Goal: Check status: Check status

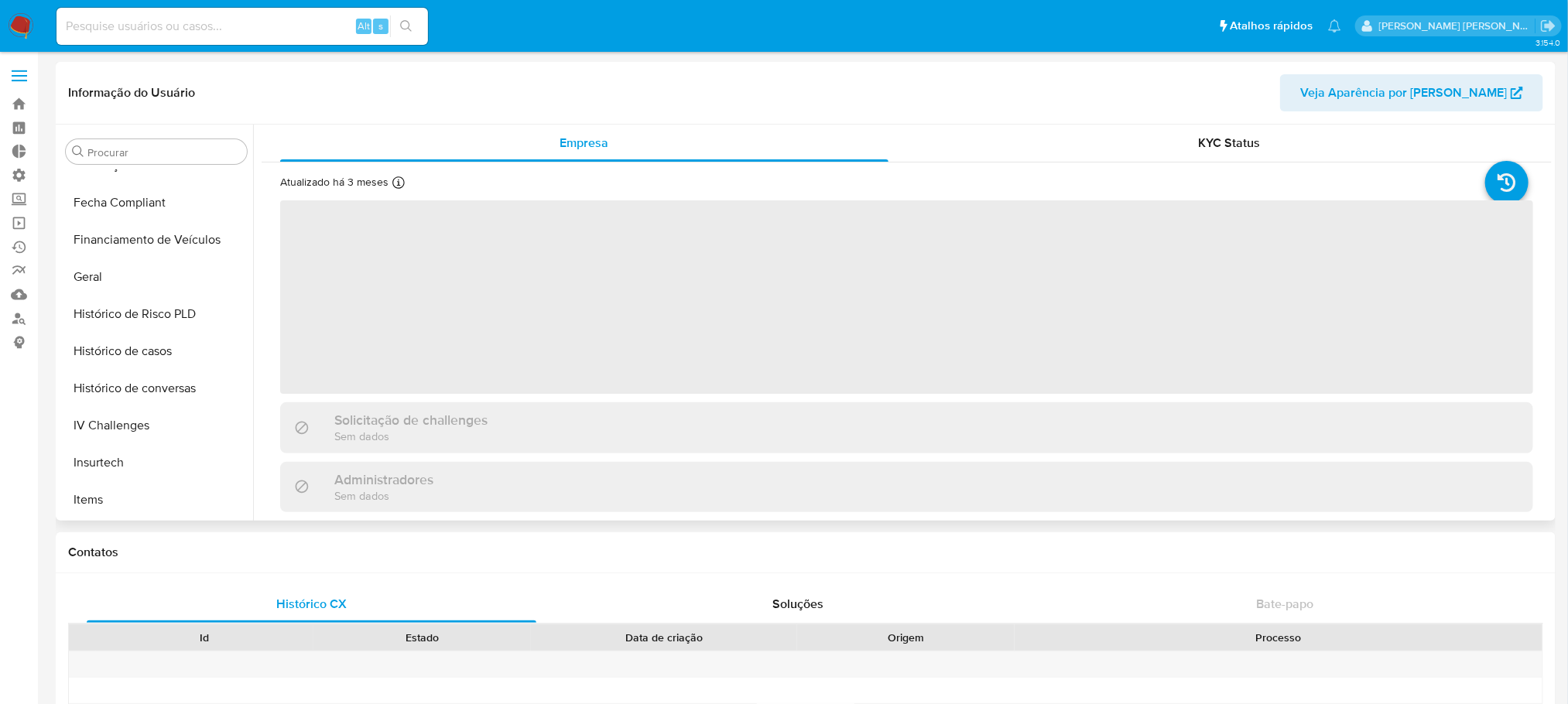
scroll to position [690, 0]
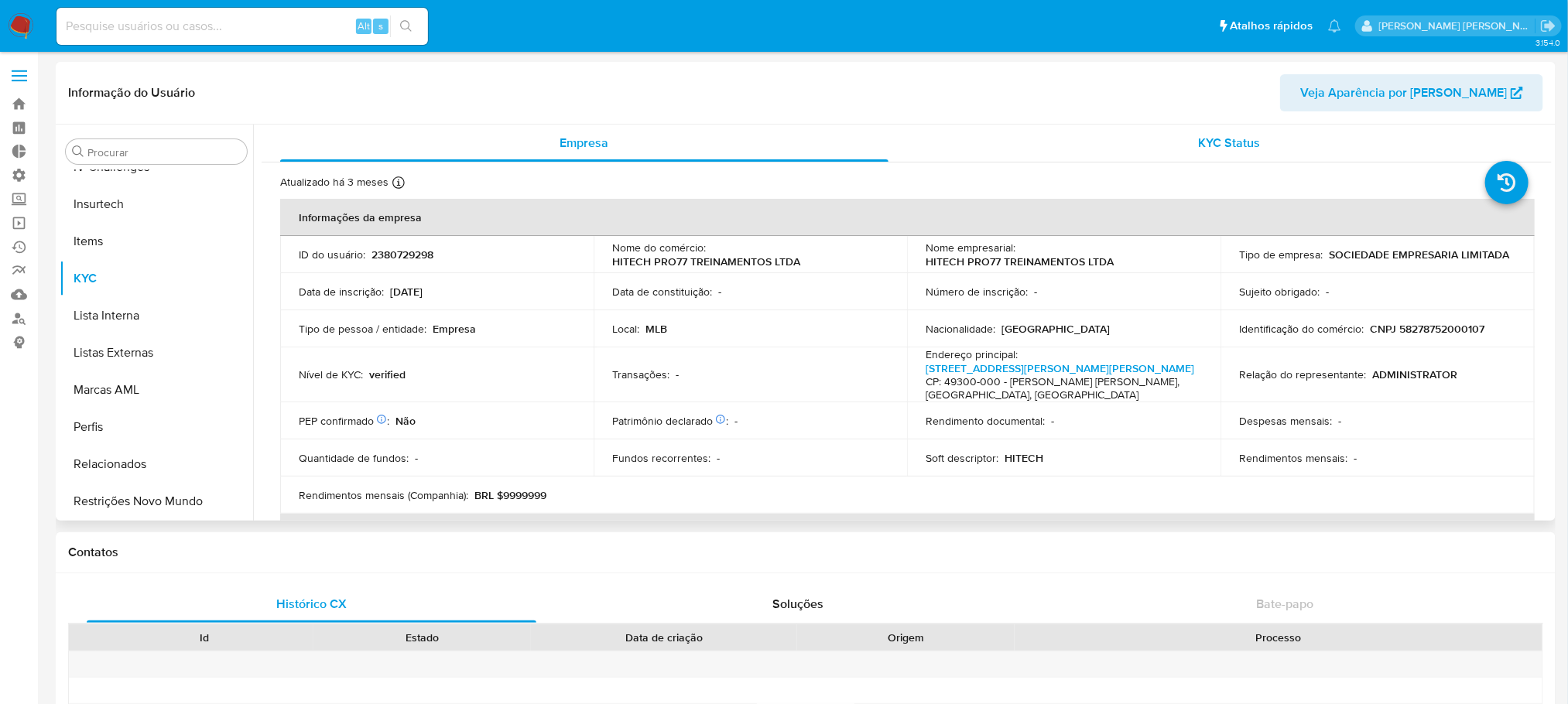
select select "10"
click at [1236, 144] on span "KYC Status" at bounding box center [1228, 142] width 62 height 18
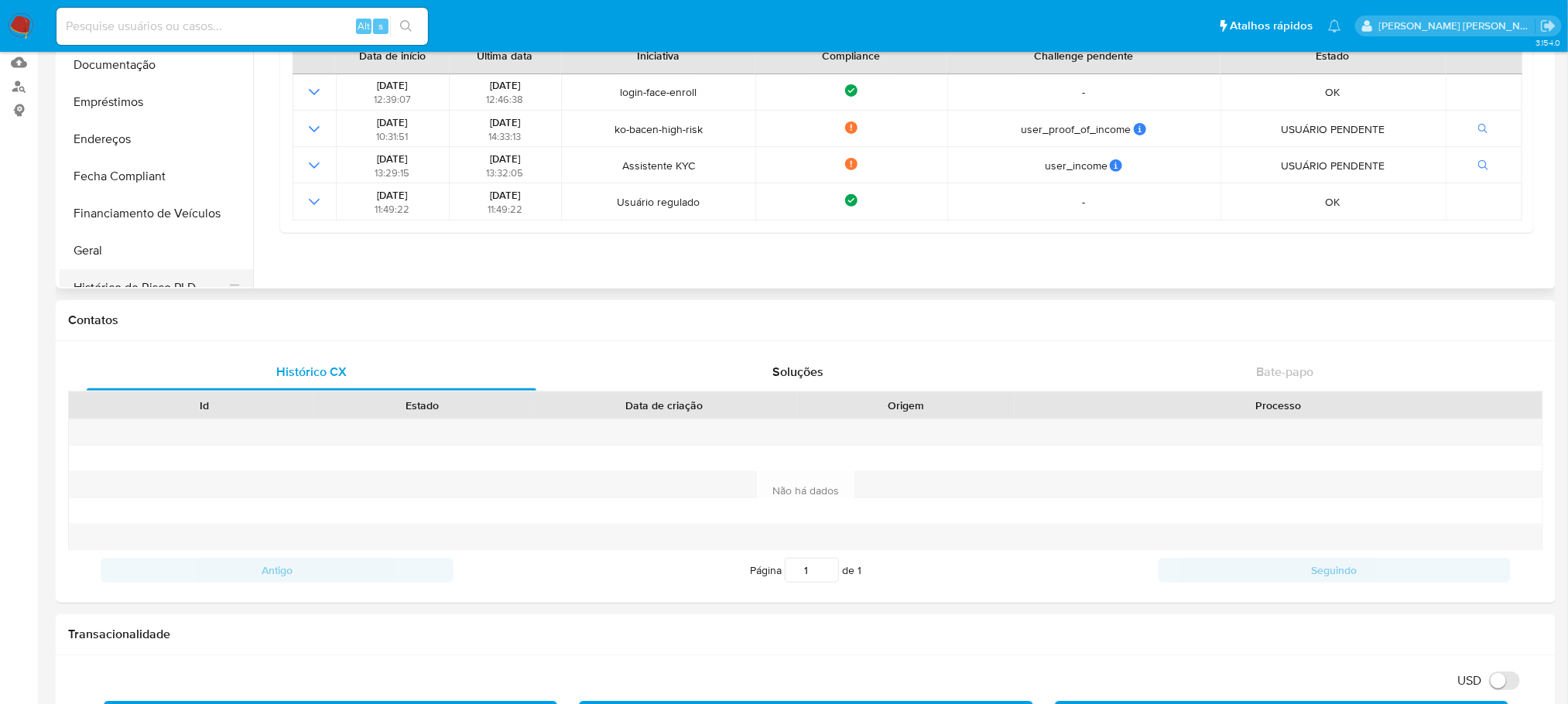
scroll to position [342, 0]
click at [149, 212] on button "Histórico de casos" at bounding box center [150, 209] width 181 height 38
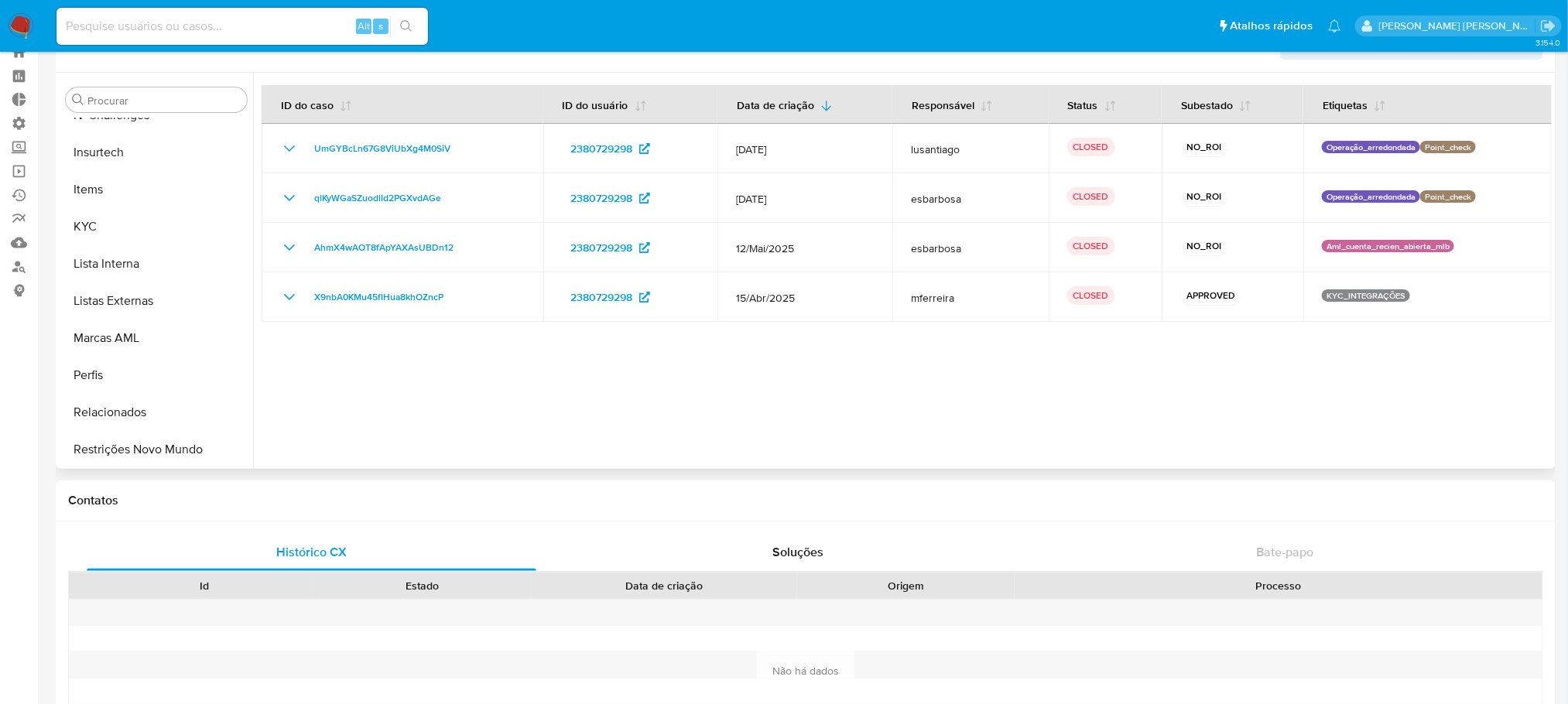
scroll to position [0, 0]
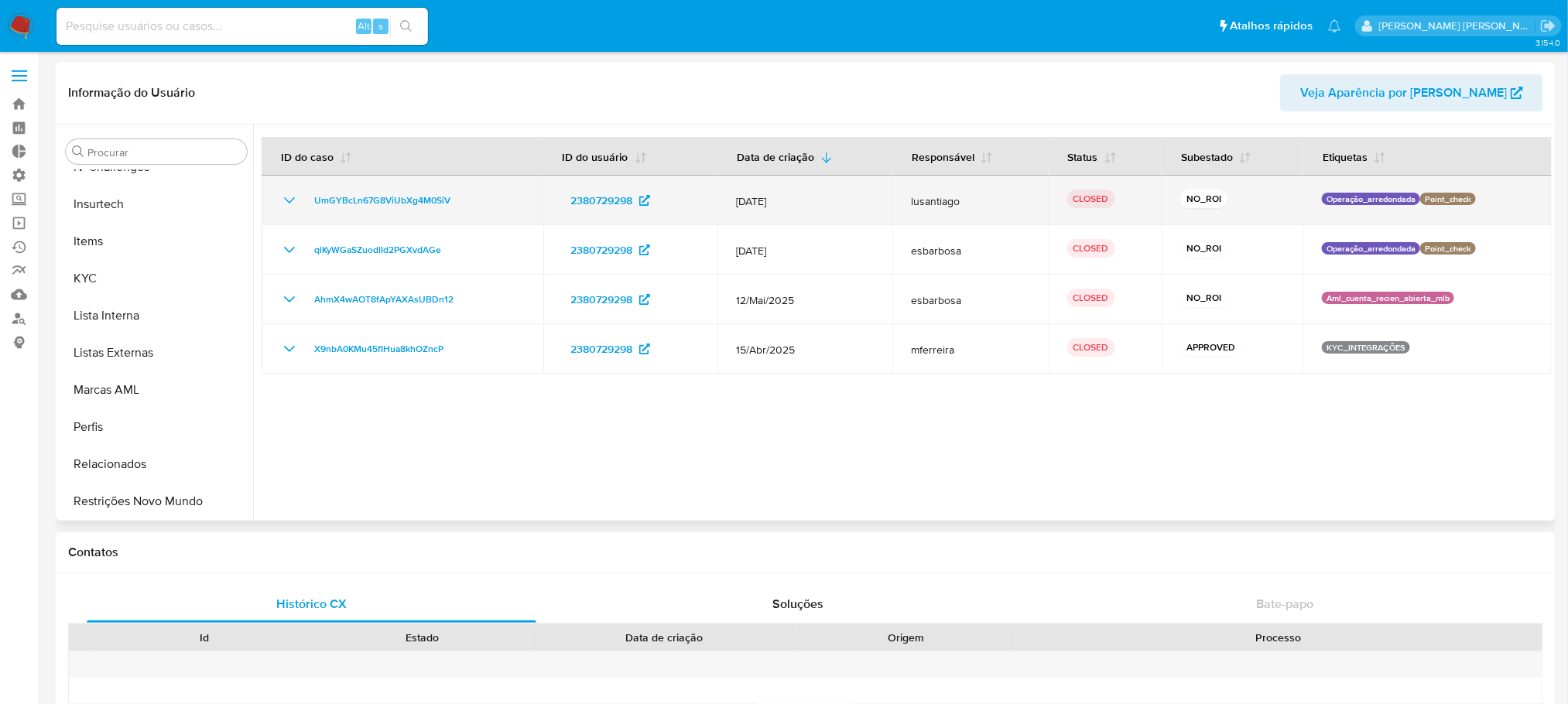
click at [291, 204] on icon "Mostrar/Ocultar" at bounding box center [289, 201] width 19 height 19
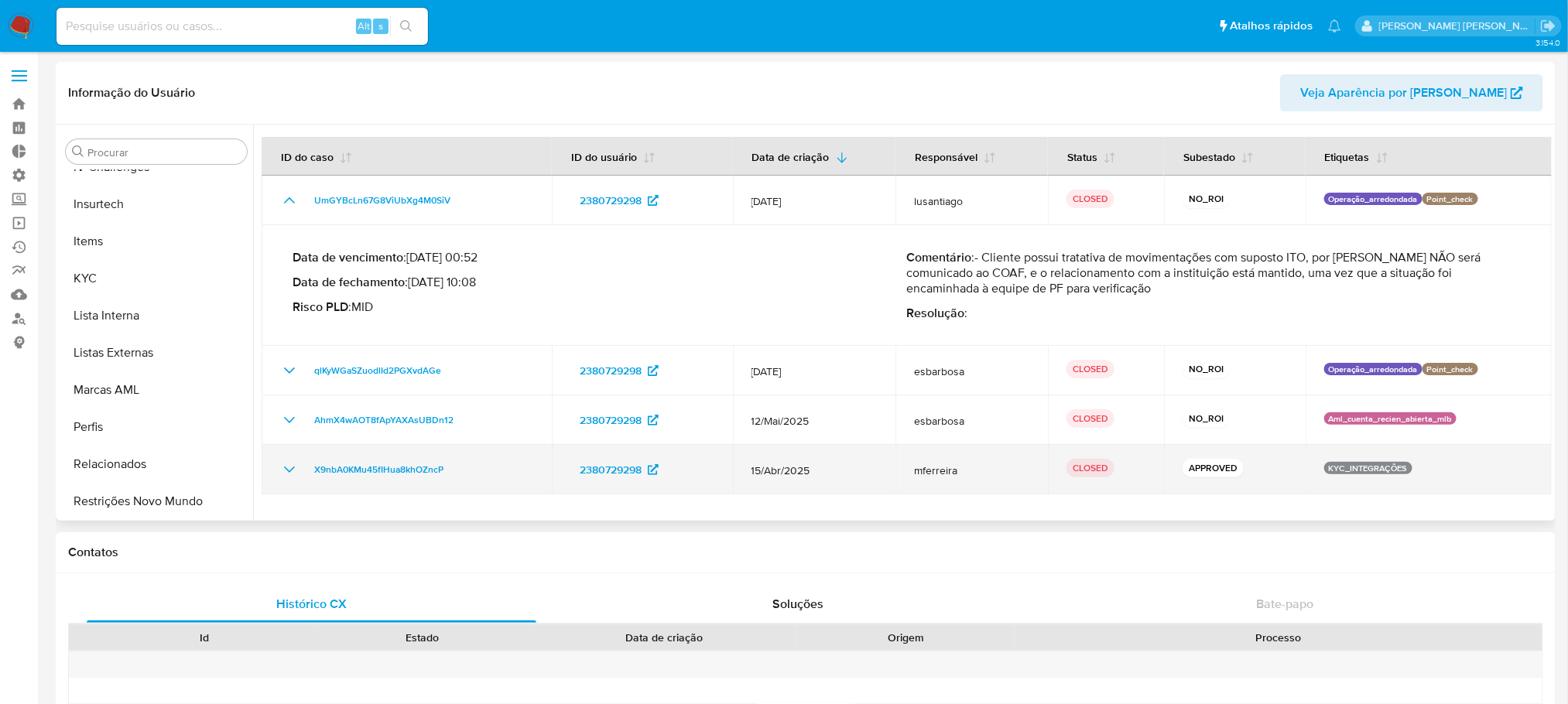
click at [291, 474] on icon "Mostrar/Ocultar" at bounding box center [289, 470] width 19 height 19
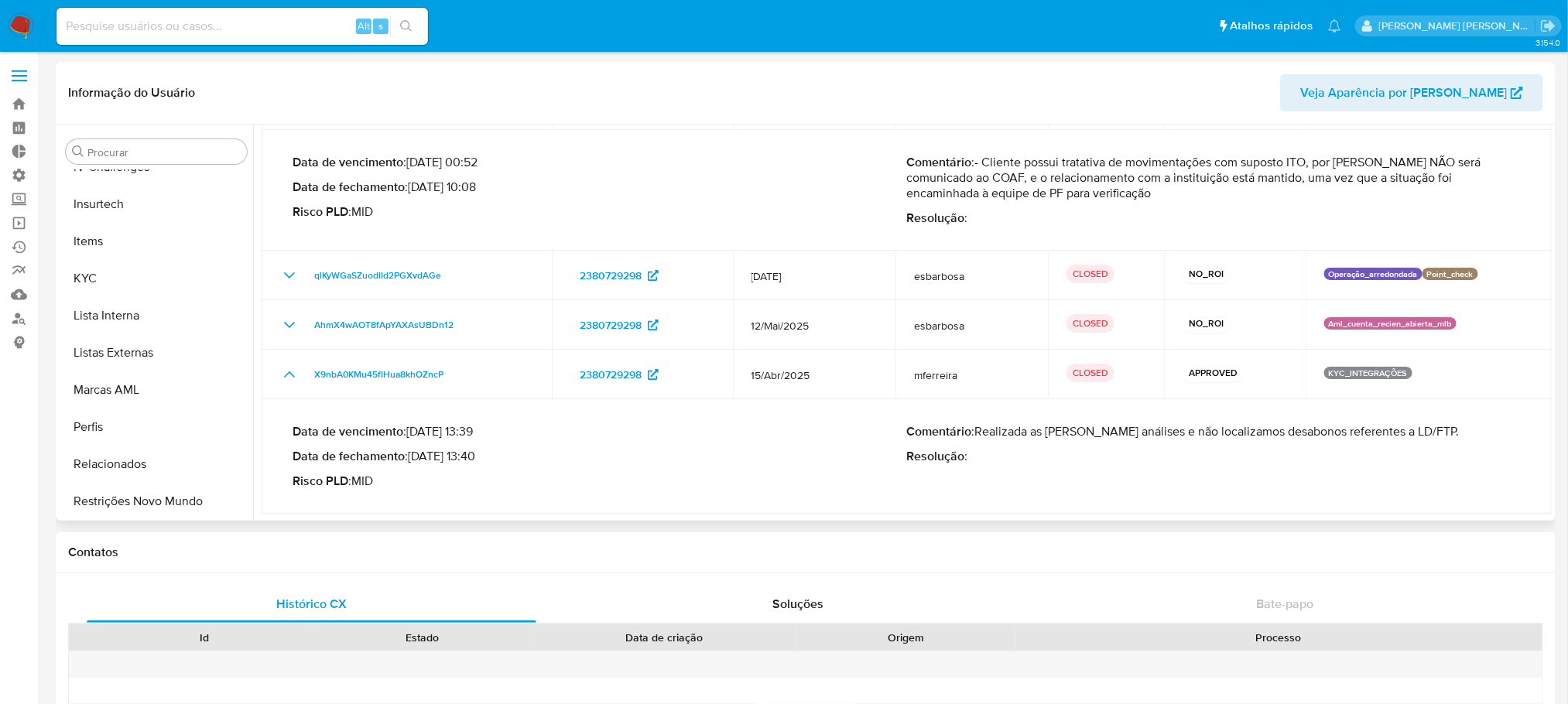
drag, startPoint x: 1415, startPoint y: 424, endPoint x: 905, endPoint y: 432, distance: 510.1
click at [907, 432] on p "Comentário : Realizada as [PERSON_NAME] análises e não localizamos desabonos re…" at bounding box center [1214, 431] width 614 height 16
click at [1022, 467] on div "Comentário : Realizada as [PERSON_NAME] análises e não localizamos desabonos re…" at bounding box center [1214, 456] width 614 height 65
drag, startPoint x: 1004, startPoint y: 460, endPoint x: 883, endPoint y: 476, distance: 122.1
click at [874, 436] on div "Data de vencimento : [DATE] 13:39 Data de fechamento : [DATE] 13:40 Risco PLD :…" at bounding box center [906, 456] width 1228 height 90
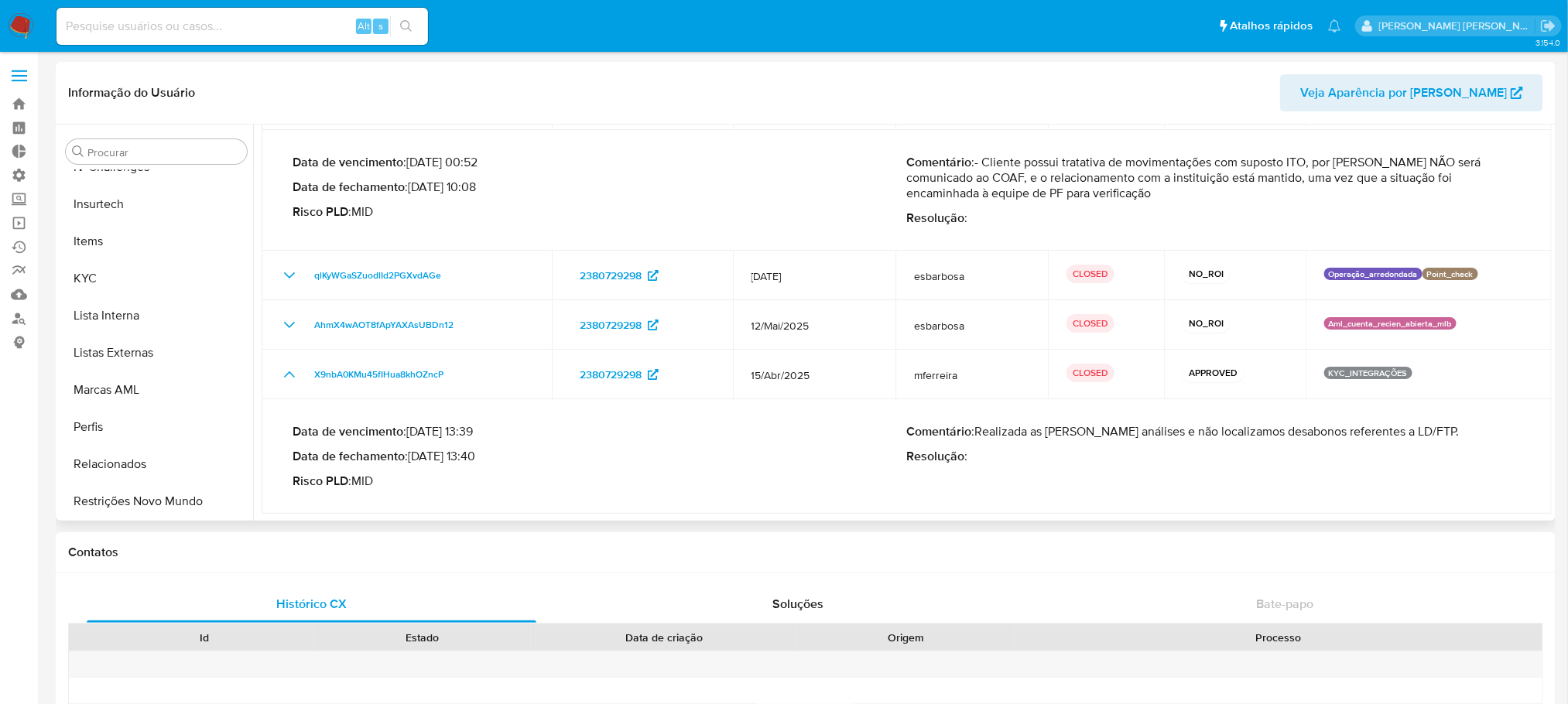
click at [374, 499] on div "Data de vencimento : [DATE] 13:39 Data de fechamento : [DATE] 13:40 Risco PLD :…" at bounding box center [906, 456] width 1228 height 90
drag, startPoint x: 388, startPoint y: 488, endPoint x: 290, endPoint y: 432, distance: 112.9
click at [290, 432] on div "Data de vencimento : [DATE] 13:39 Data de fechamento : [DATE] 13:40 Risco PLD :…" at bounding box center [906, 456] width 1253 height 90
drag, startPoint x: 875, startPoint y: 488, endPoint x: 885, endPoint y: 488, distance: 10.0
click at [878, 488] on p "Risco PLD : MID" at bounding box center [600, 481] width 614 height 16
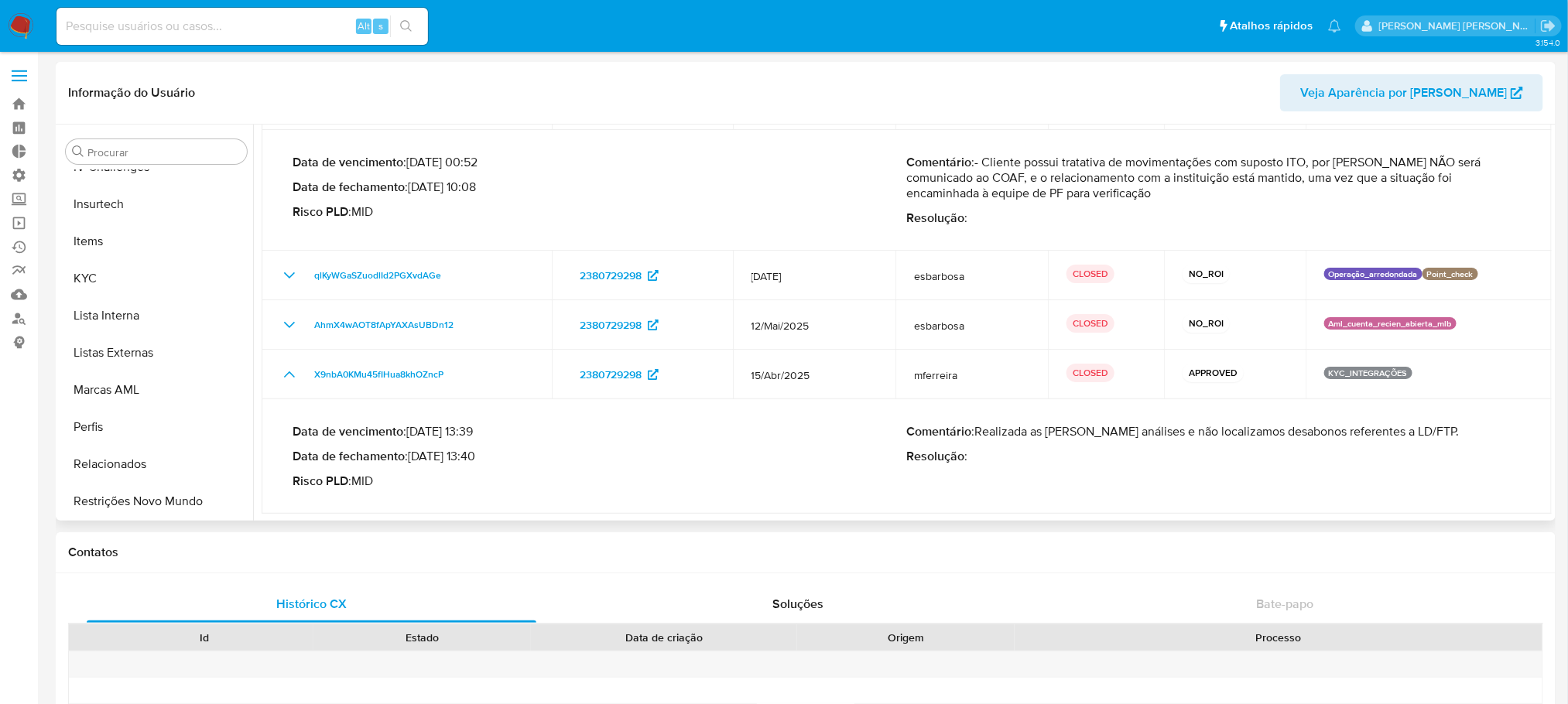
click at [449, 495] on div "Data de vencimento : [DATE] 13:39 Data de fechamento : [DATE] 13:40 Risco PLD :…" at bounding box center [906, 456] width 1228 height 90
drag, startPoint x: 407, startPoint y: 484, endPoint x: 277, endPoint y: 431, distance: 140.4
click at [277, 431] on td "Data de vencimento : [DATE] 13:39 Data de fechamento : [DATE] 13:40 Risco PLD :…" at bounding box center [907, 456] width 1290 height 115
drag, startPoint x: 993, startPoint y: 458, endPoint x: 288, endPoint y: 438, distance: 705.3
click at [288, 438] on div "Data de vencimento : [DATE] 13:39 Data de fechamento : [DATE] 13:40 Risco PLD :…" at bounding box center [906, 456] width 1253 height 90
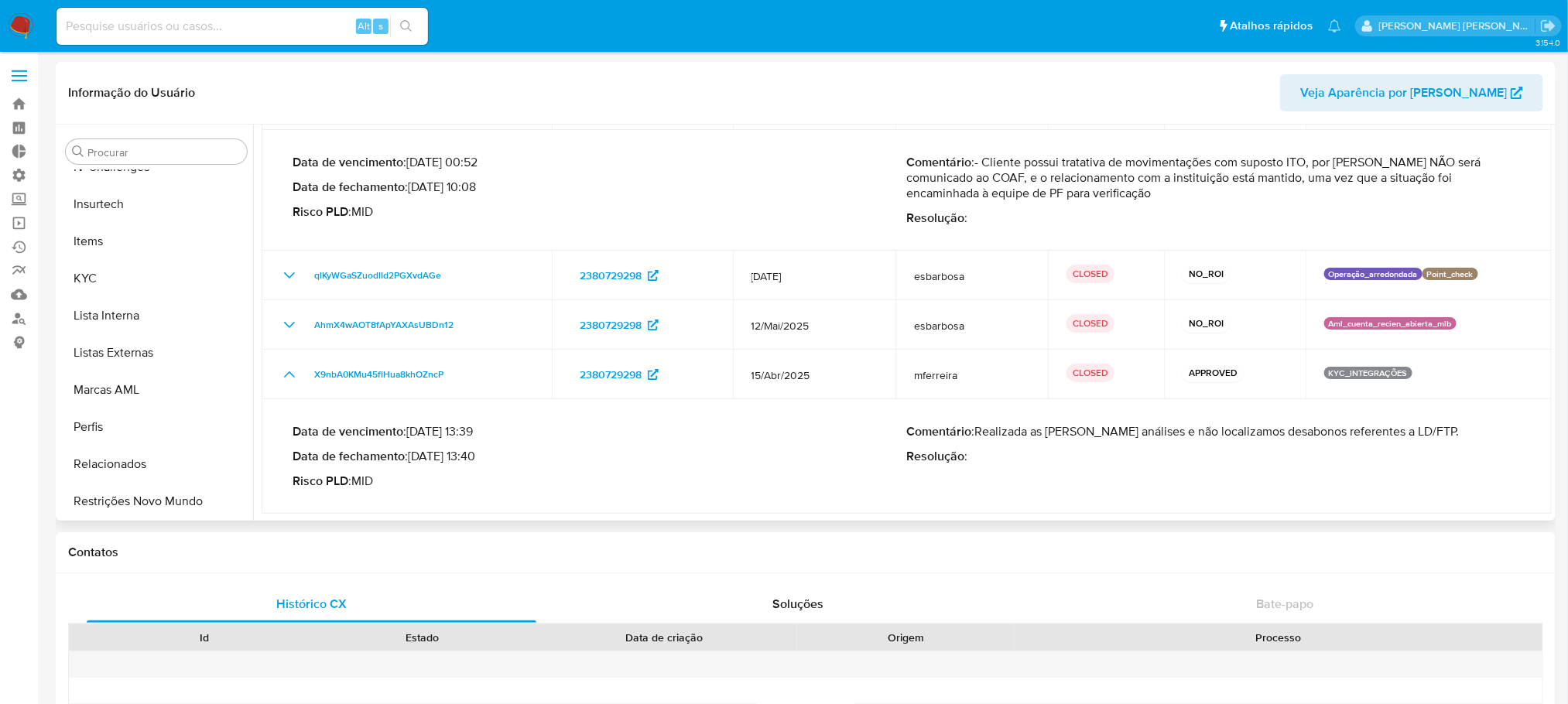
click at [623, 474] on p "Risco PLD : MID" at bounding box center [600, 481] width 614 height 16
click at [497, 488] on p "Risco PLD : MID" at bounding box center [600, 481] width 614 height 16
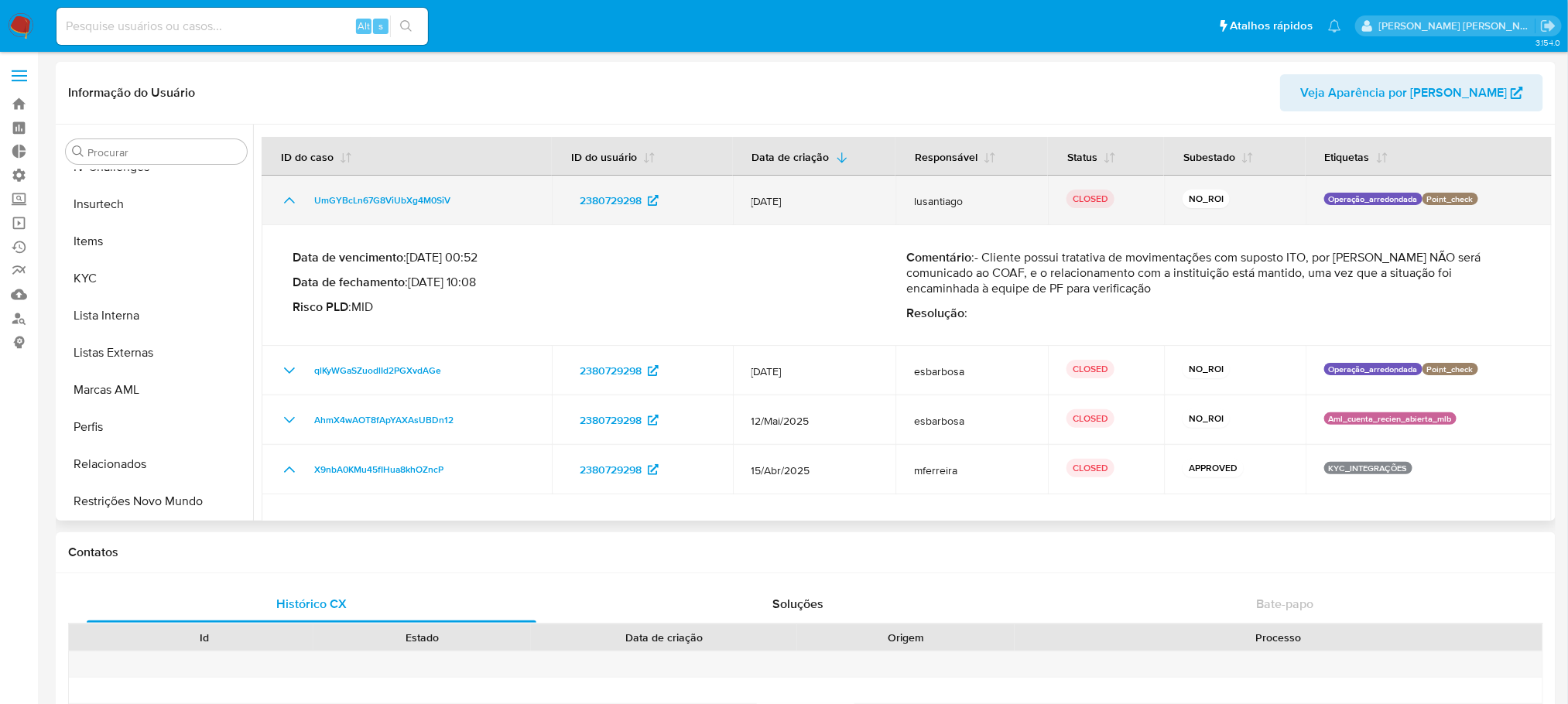
click at [288, 199] on icon "Mostrar/Ocultar" at bounding box center [289, 200] width 11 height 6
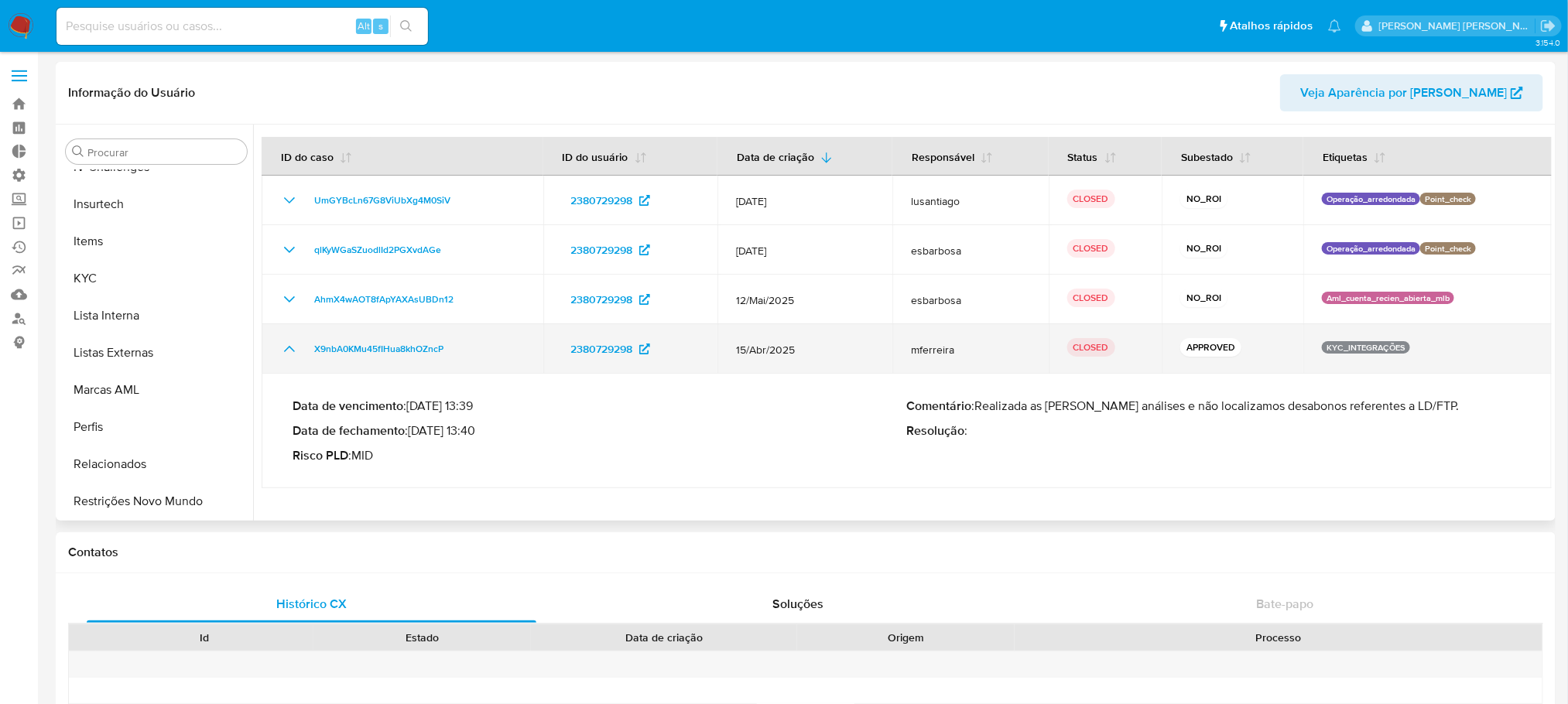
click at [288, 350] on icon "Mostrar/Ocultar" at bounding box center [289, 349] width 19 height 19
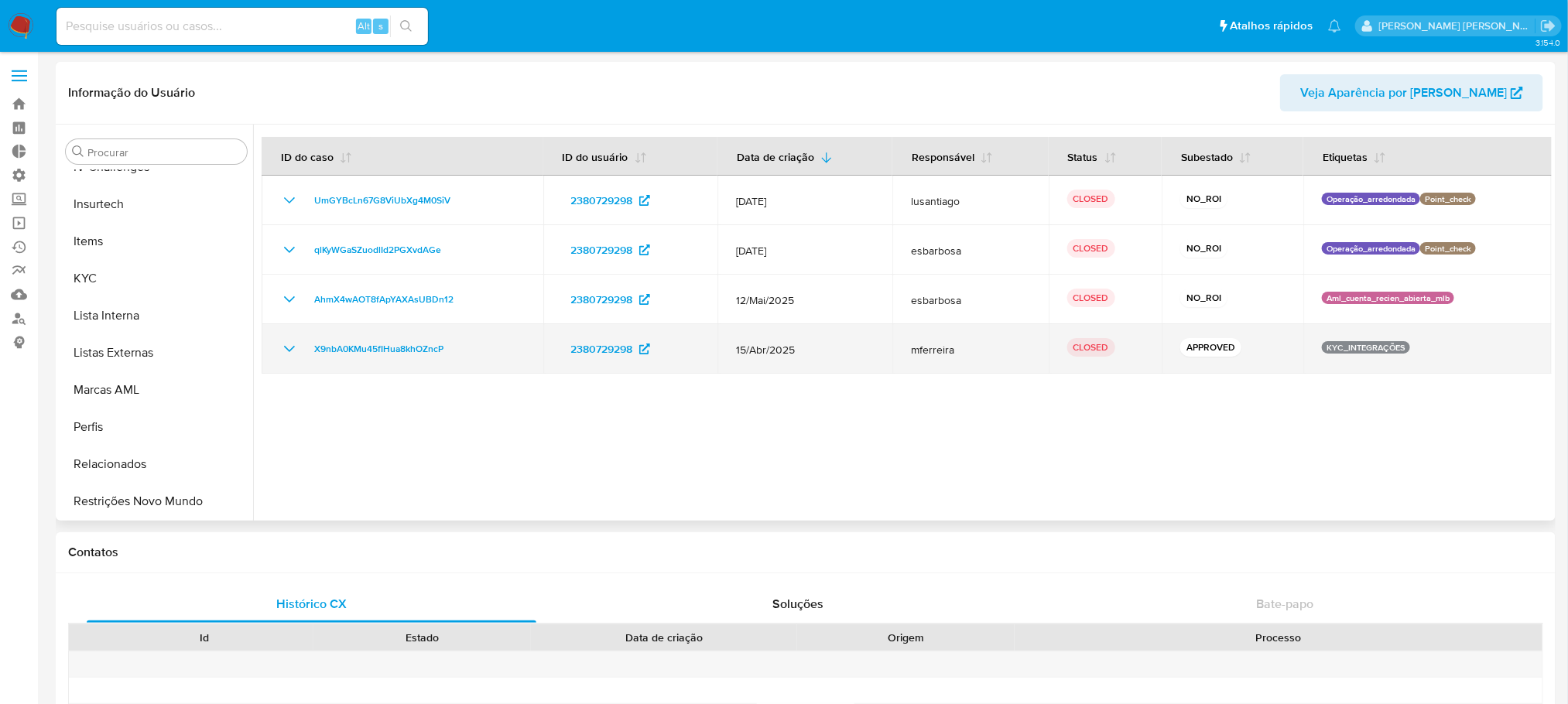
click at [281, 352] on icon "Mostrar/Ocultar" at bounding box center [289, 349] width 19 height 19
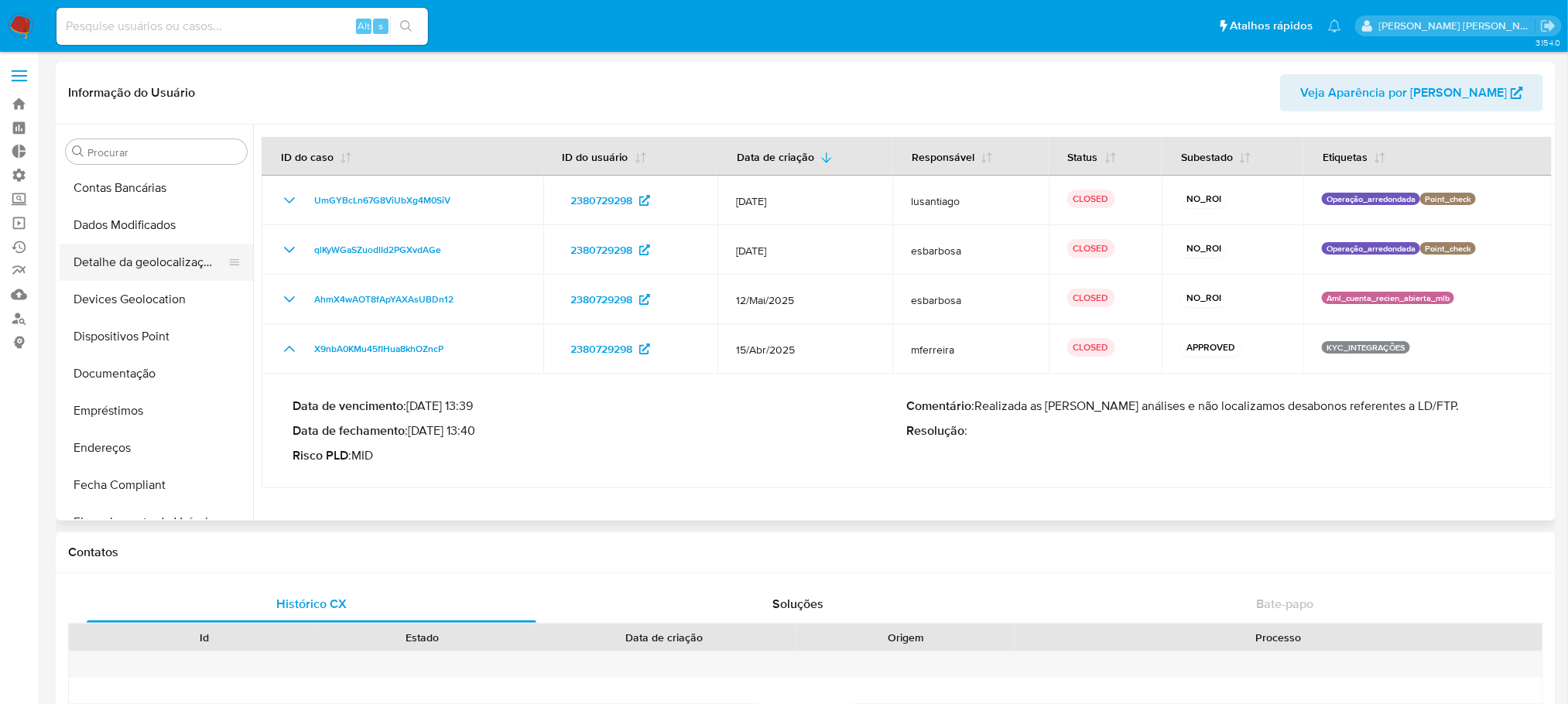
scroll to position [110, 0]
click at [128, 409] on button "Documentação" at bounding box center [150, 413] width 181 height 38
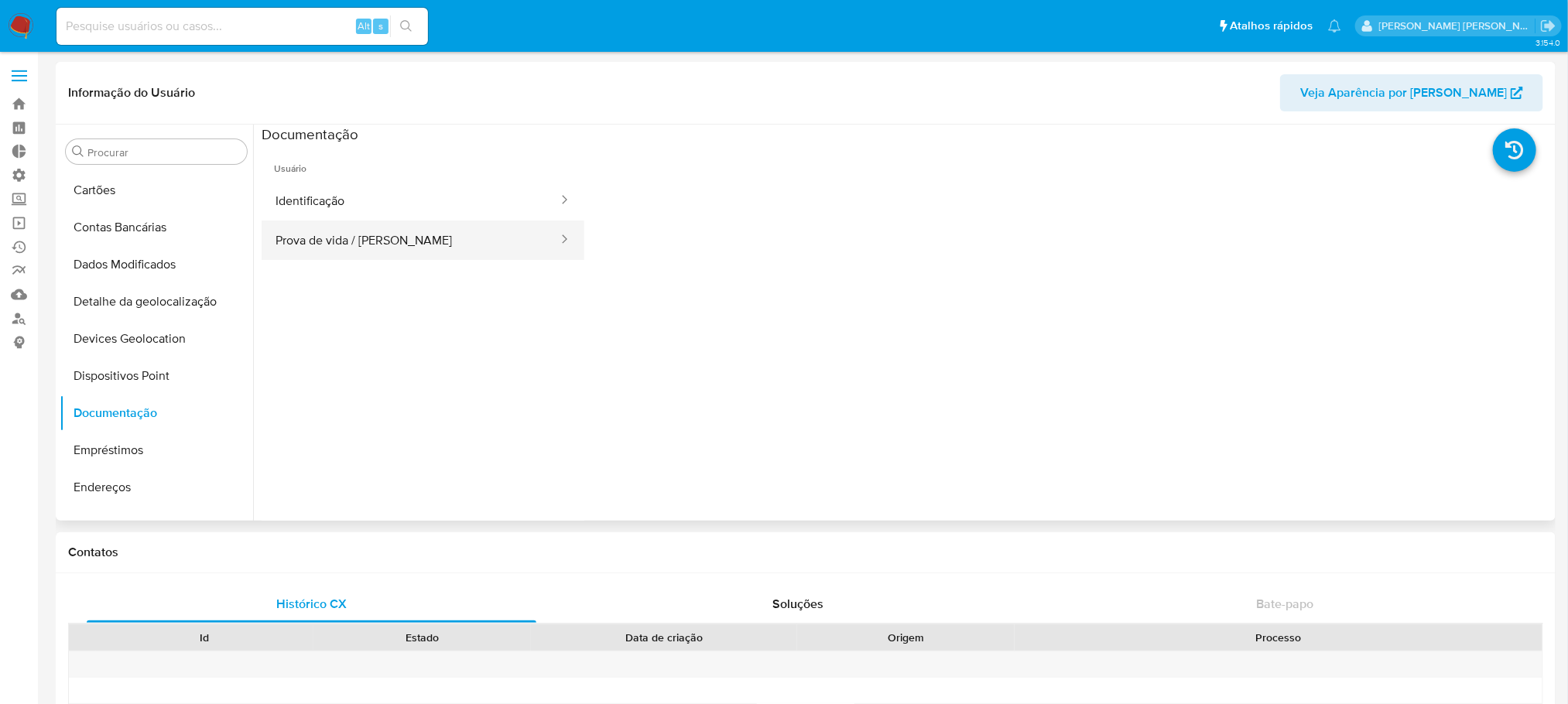
click at [439, 251] on button "Prova de vida / [PERSON_NAME]" at bounding box center [410, 240] width 298 height 39
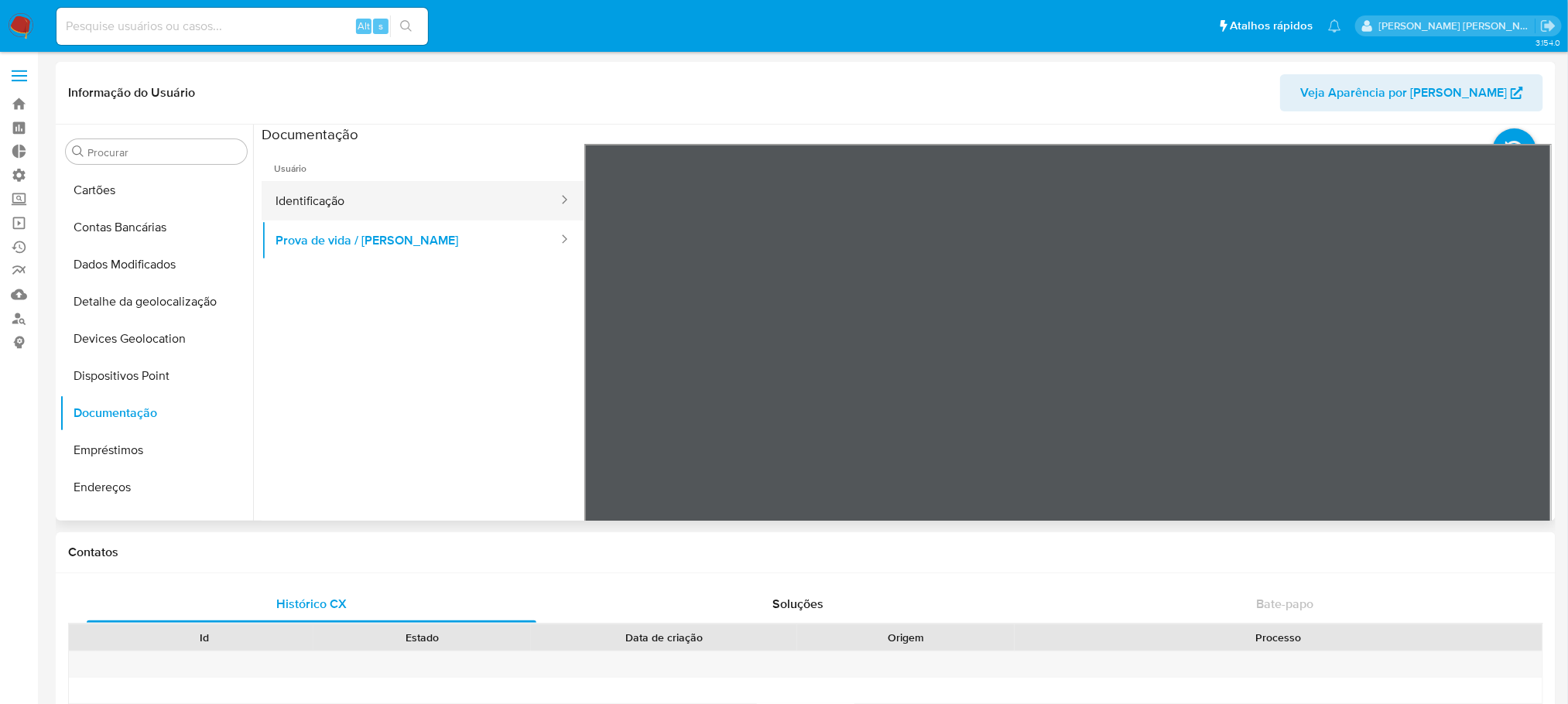
click at [362, 211] on button "Identificação" at bounding box center [410, 201] width 298 height 39
click at [362, 191] on button "Identificação" at bounding box center [410, 201] width 298 height 39
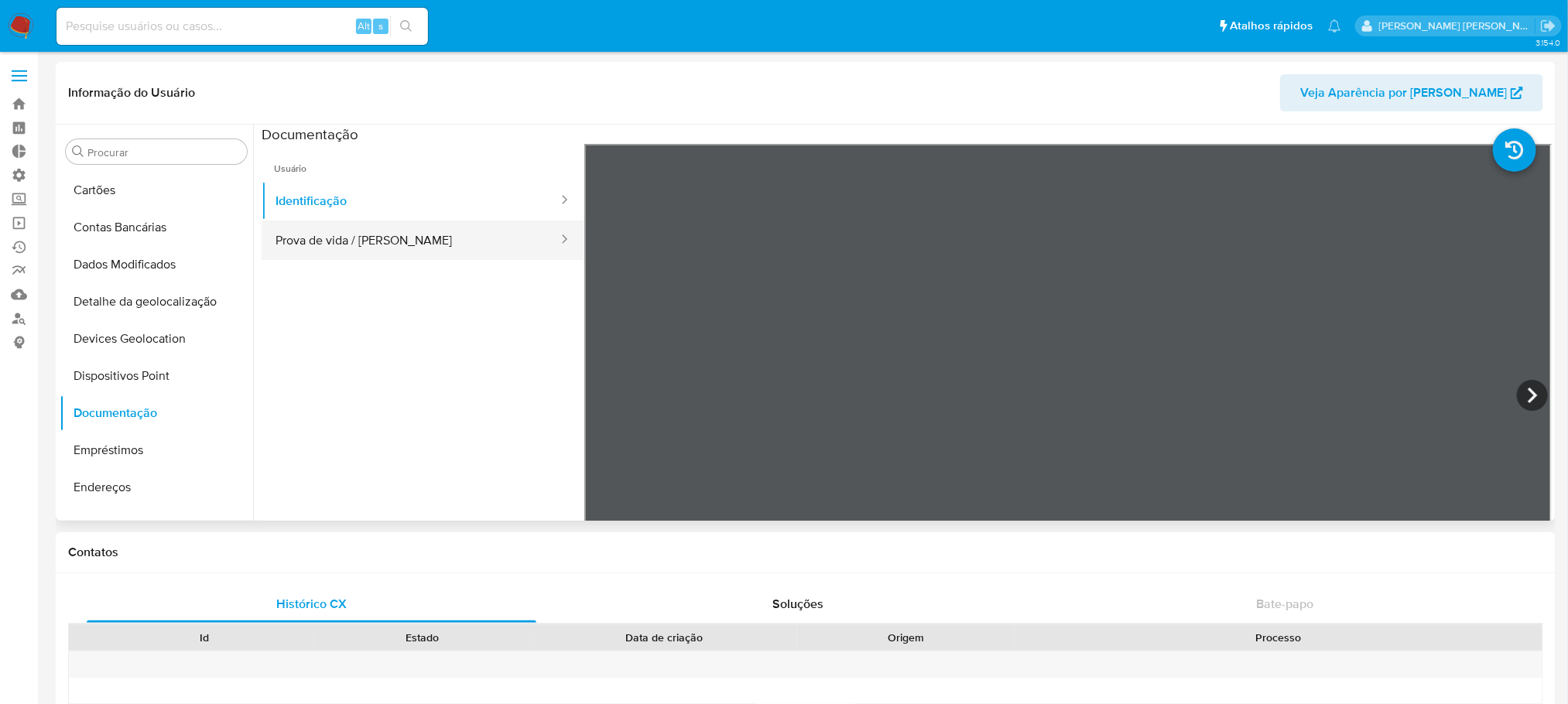
click at [360, 247] on button "Prova de vida / [PERSON_NAME]" at bounding box center [410, 240] width 298 height 39
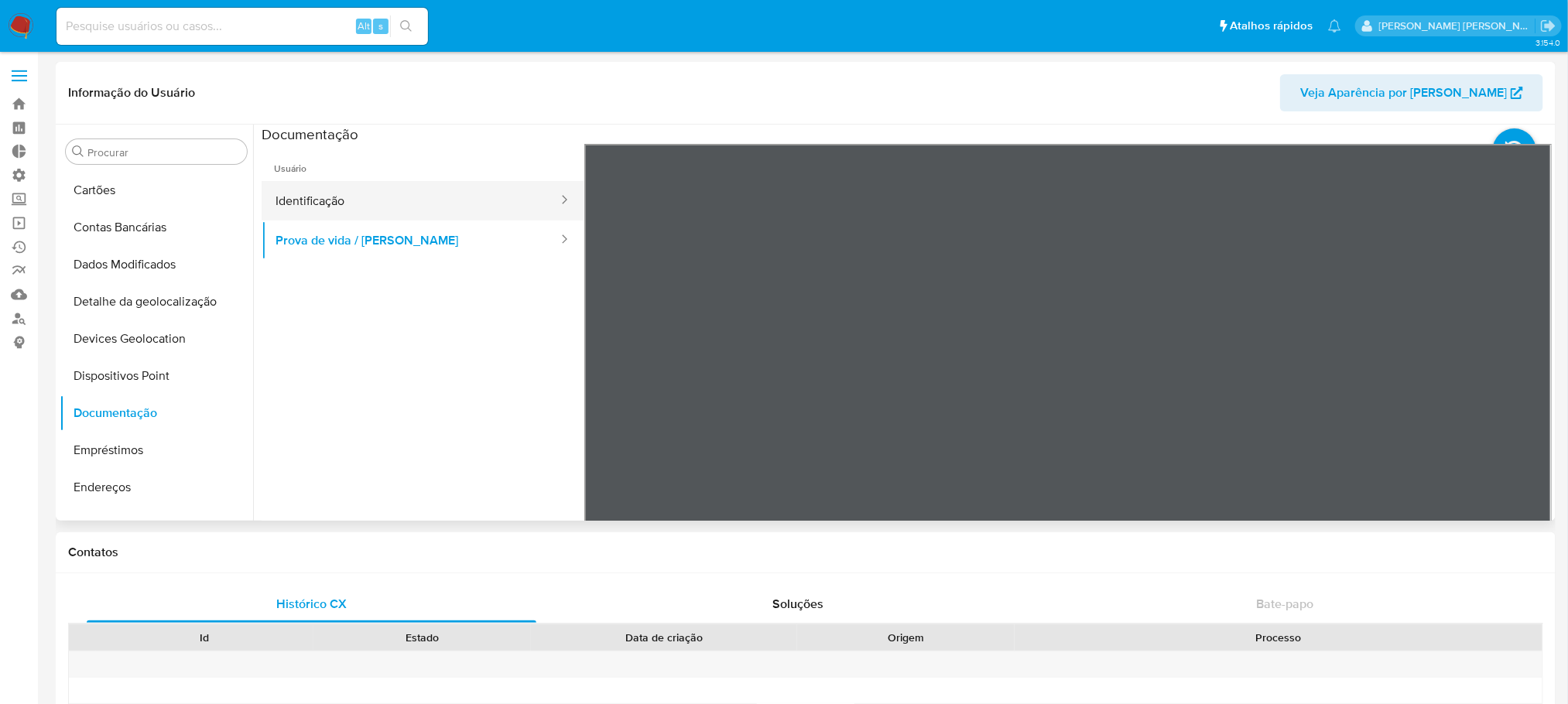
click at [350, 192] on button "Identificação" at bounding box center [410, 201] width 298 height 39
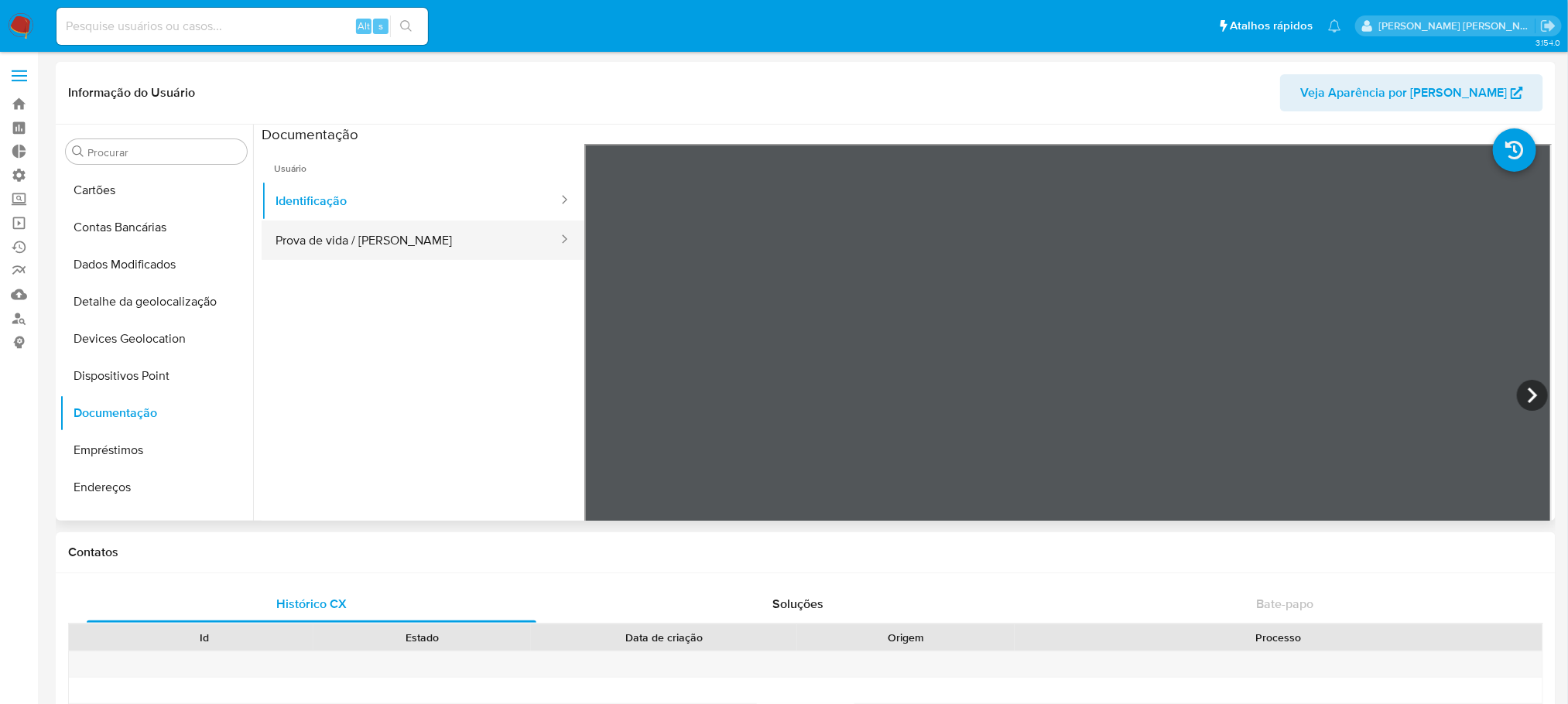
click at [302, 248] on button "Prova de vida / [PERSON_NAME]" at bounding box center [410, 240] width 298 height 39
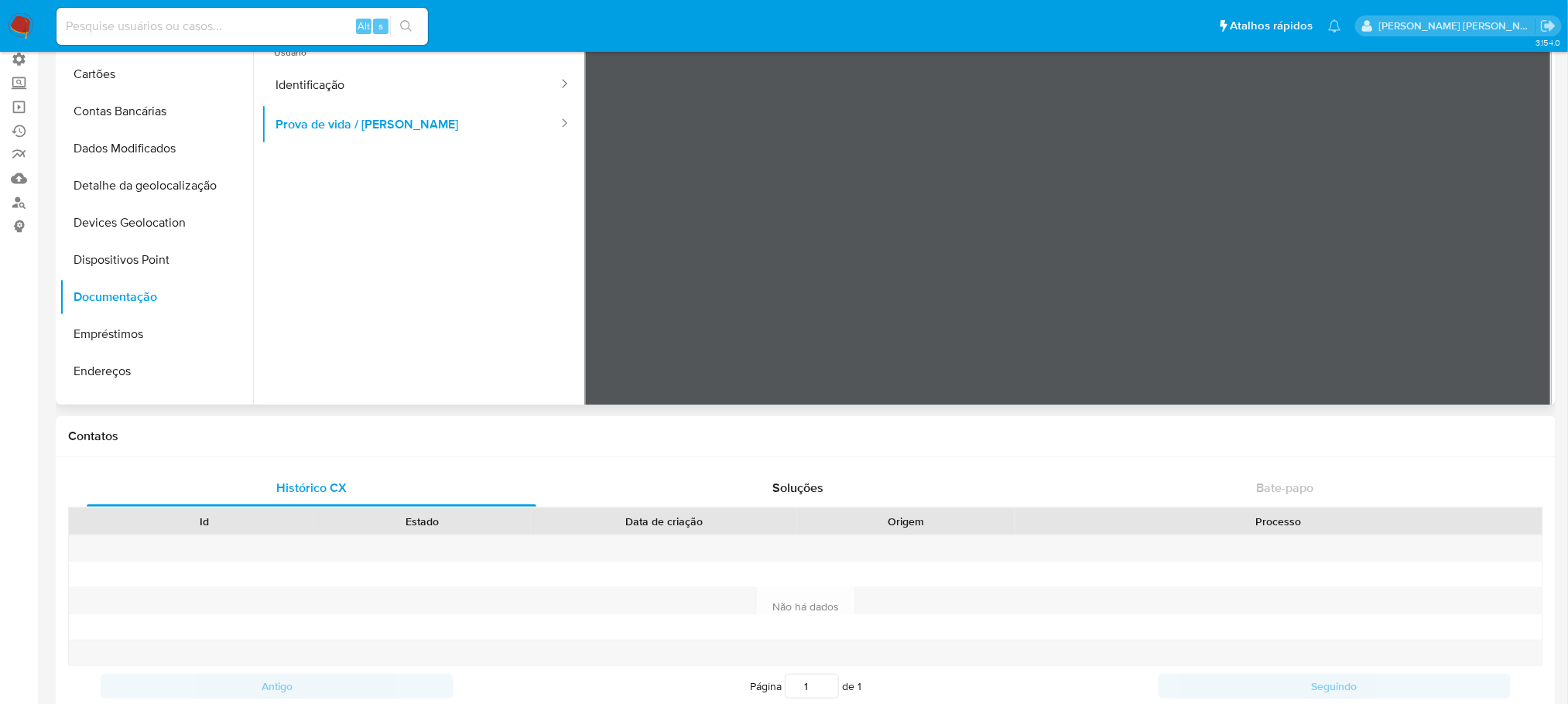
scroll to position [0, 0]
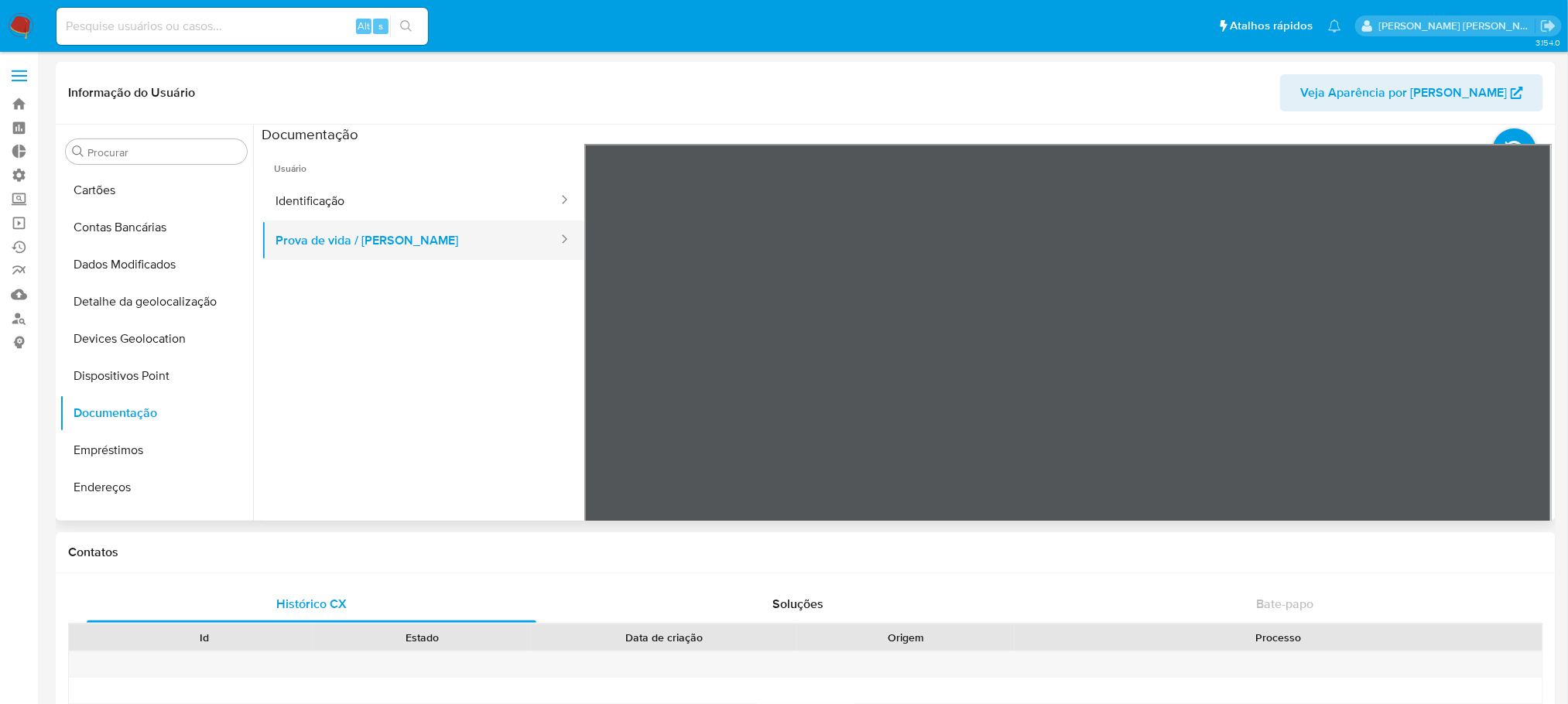
click at [351, 244] on button "Prova de vida / [PERSON_NAME]" at bounding box center [410, 240] width 298 height 39
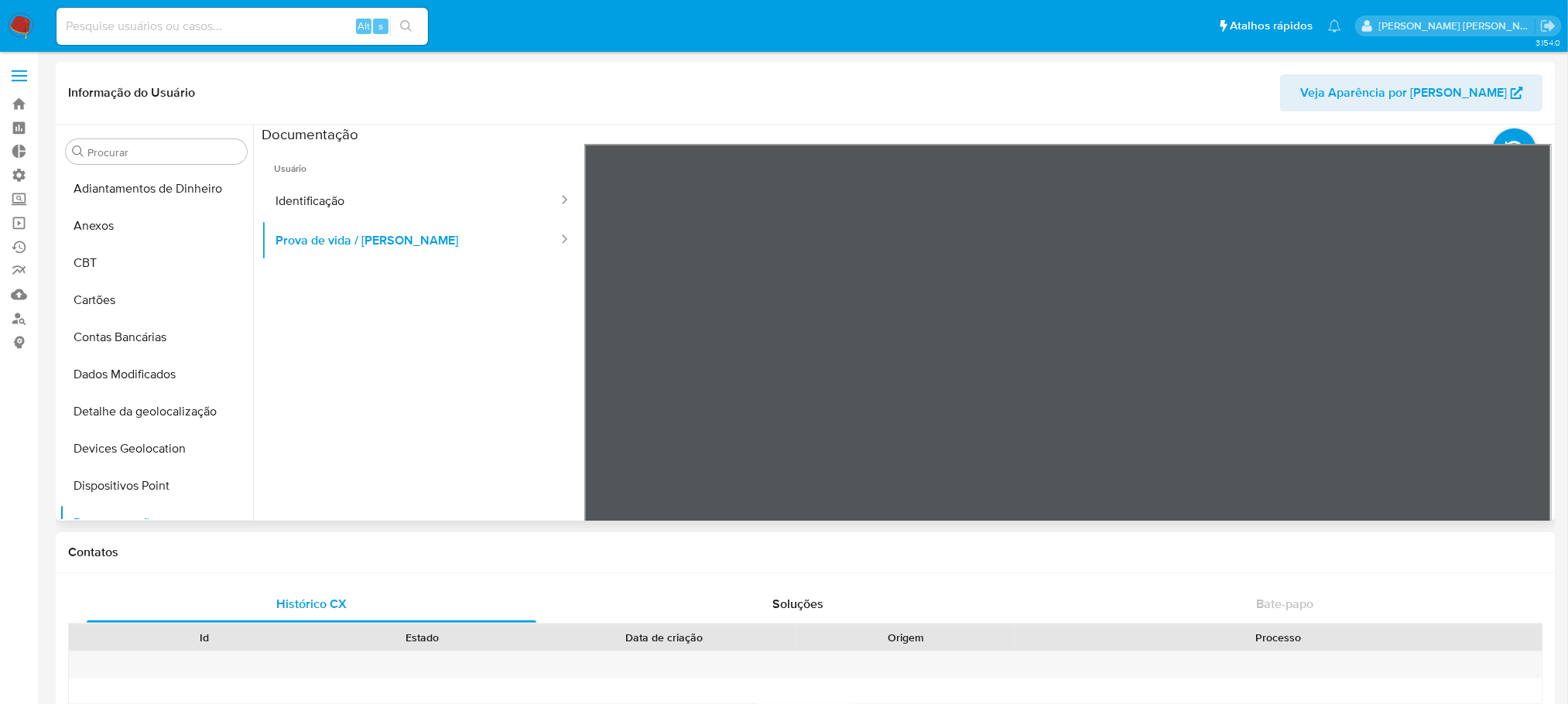
click at [346, 134] on h3 "Documentação" at bounding box center [310, 134] width 97 height 18
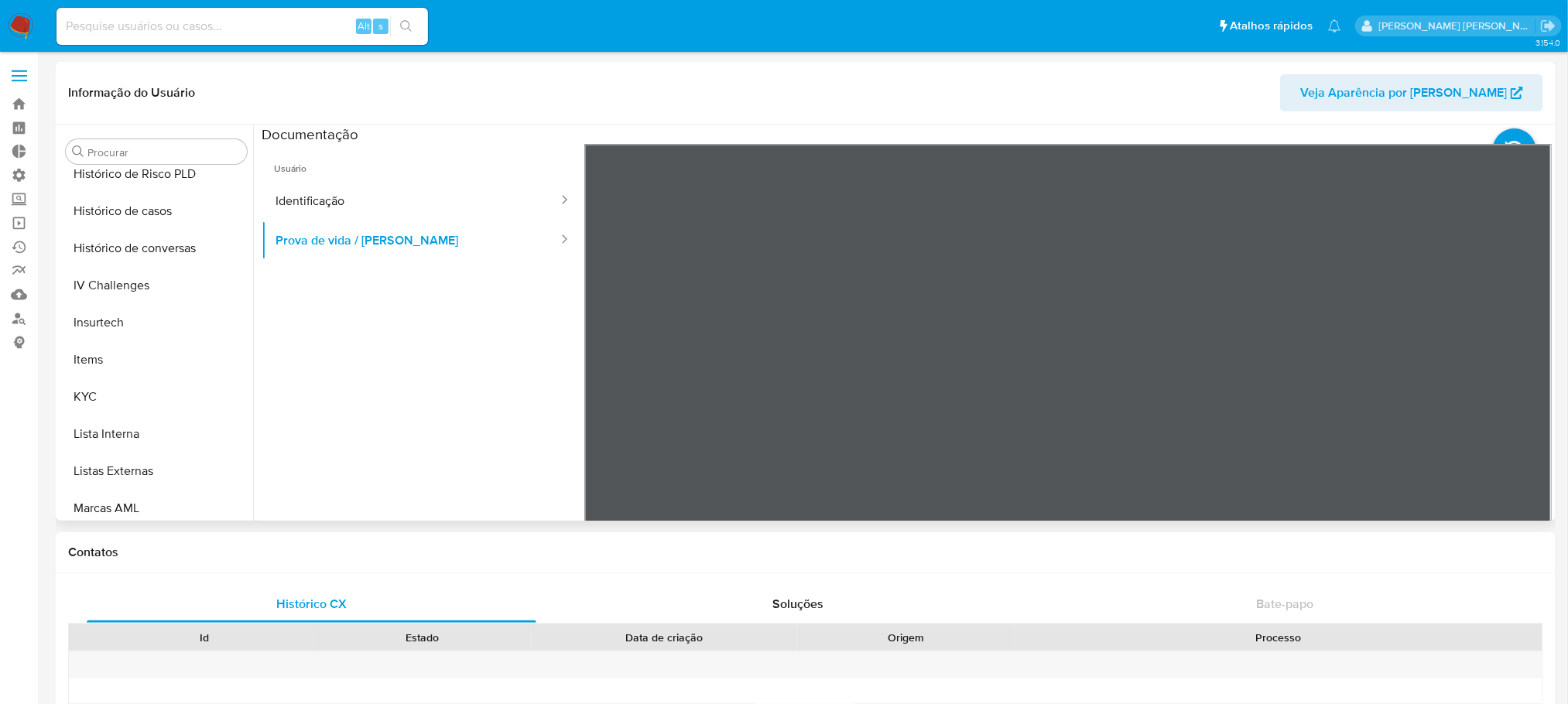
scroll to position [580, 0]
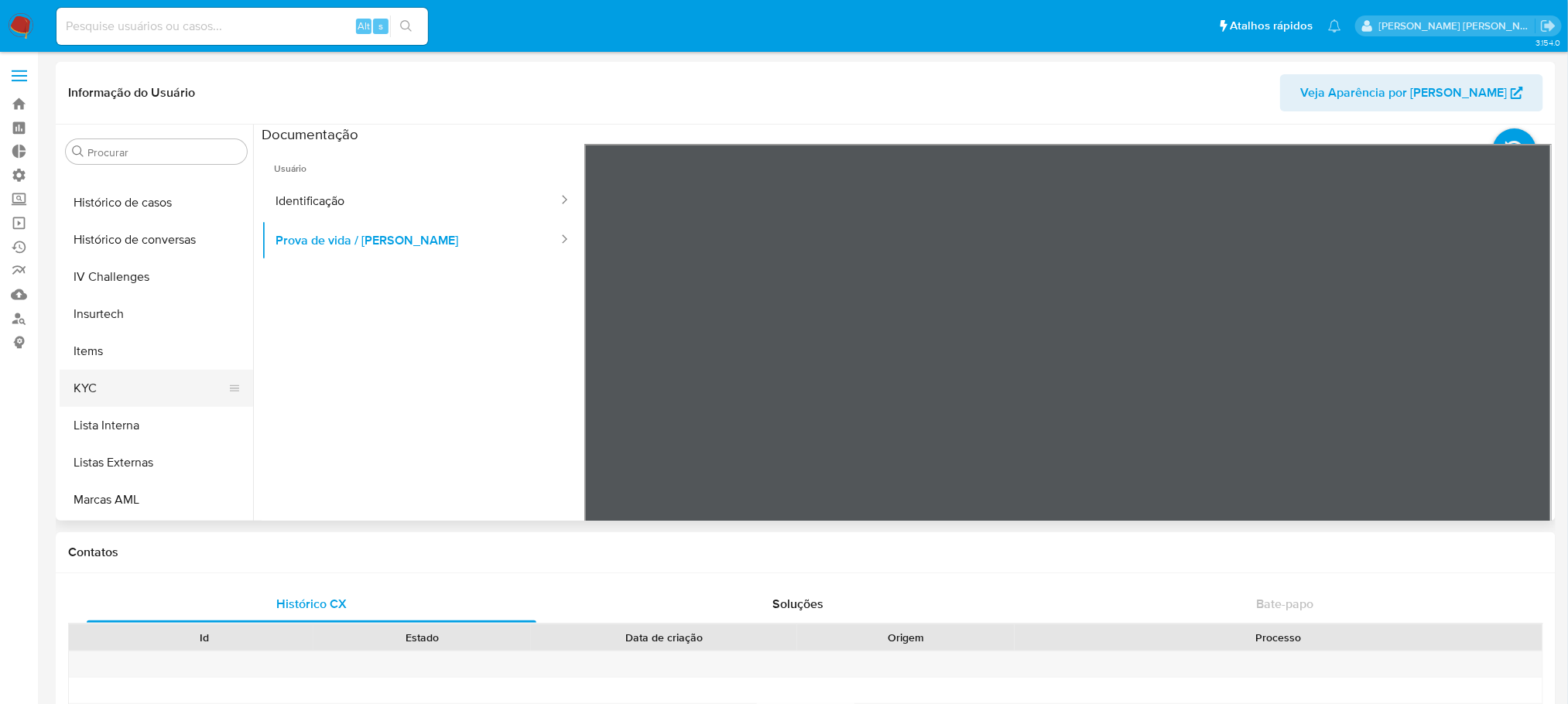
click at [84, 388] on button "KYC" at bounding box center [150, 388] width 181 height 38
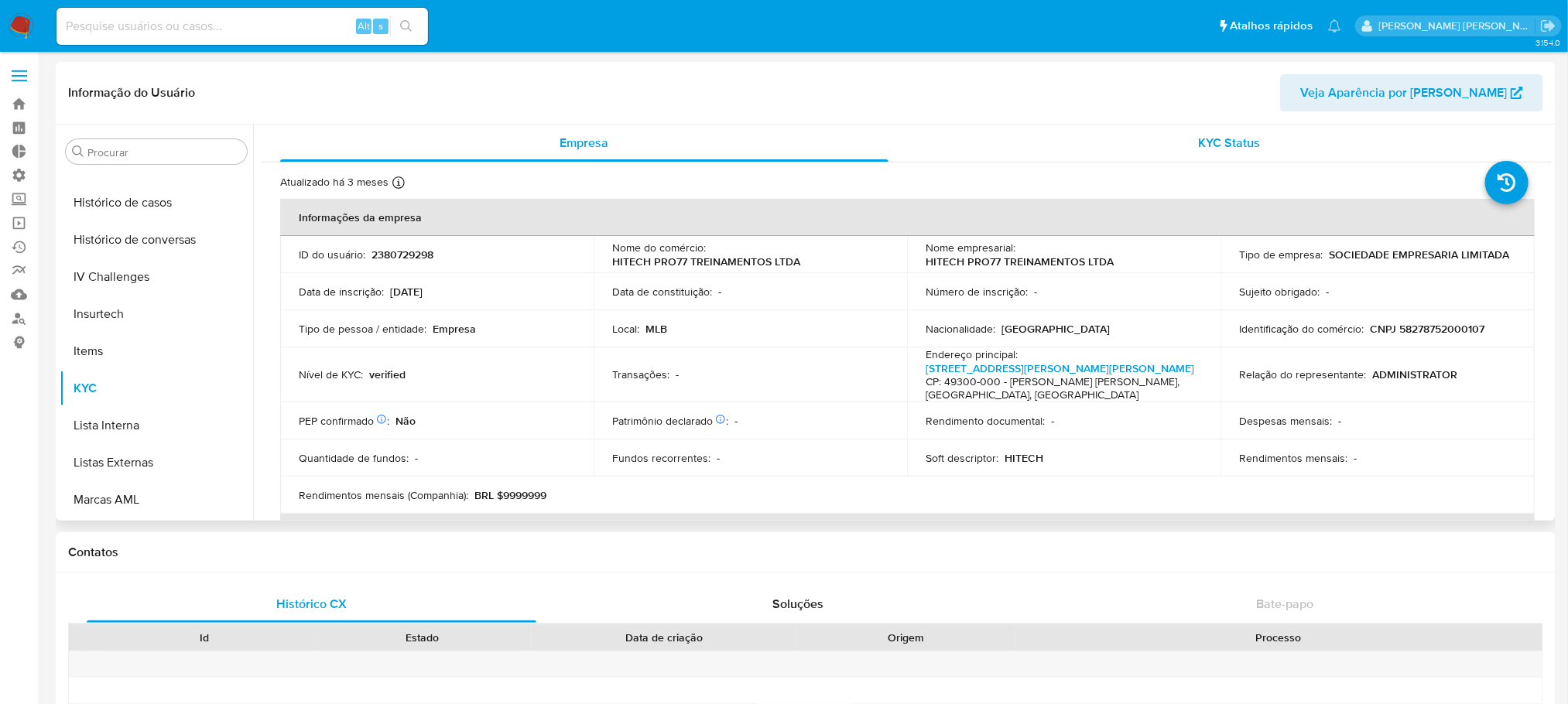
click at [1269, 138] on div "KYC Status" at bounding box center [1230, 143] width 608 height 38
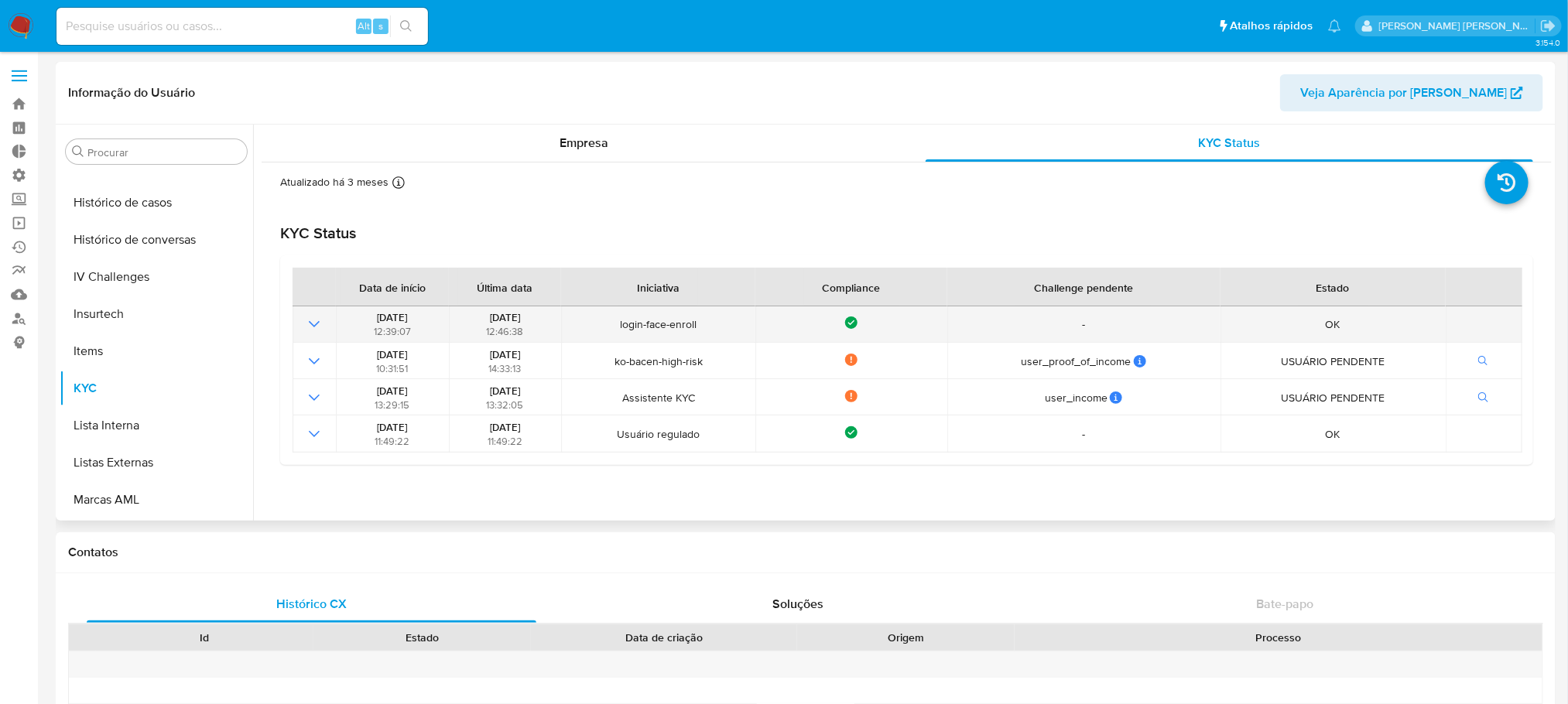
click at [320, 323] on icon "Mostrar operación" at bounding box center [314, 324] width 19 height 19
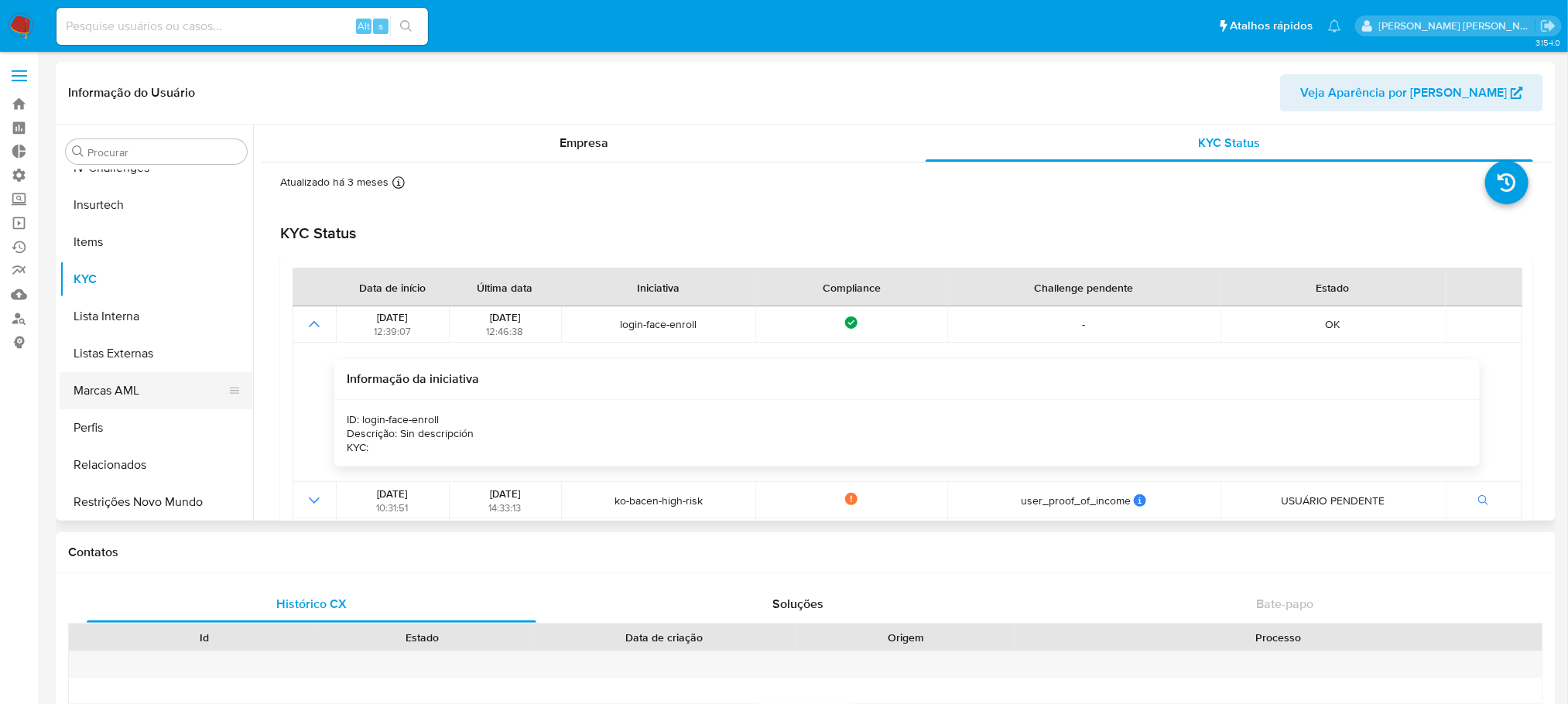
scroll to position [690, 0]
